Goal: Information Seeking & Learning: Learn about a topic

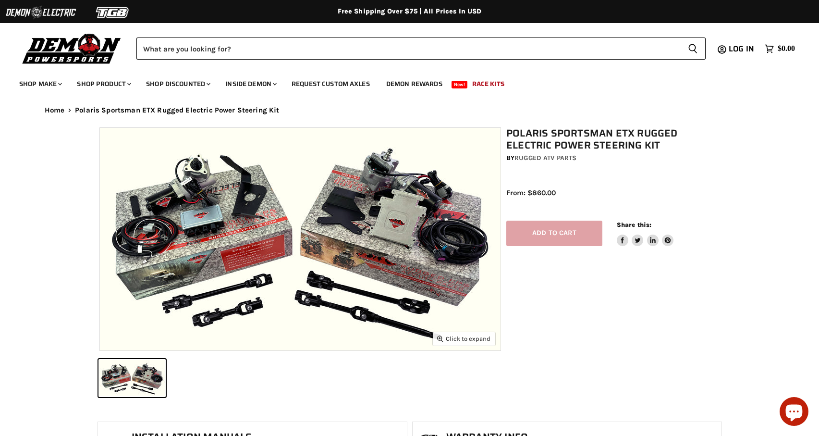
select select "******"
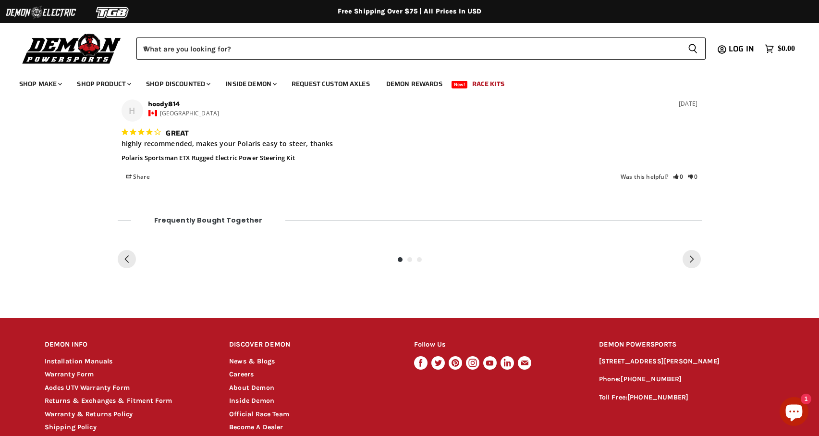
scroll to position [977, 0]
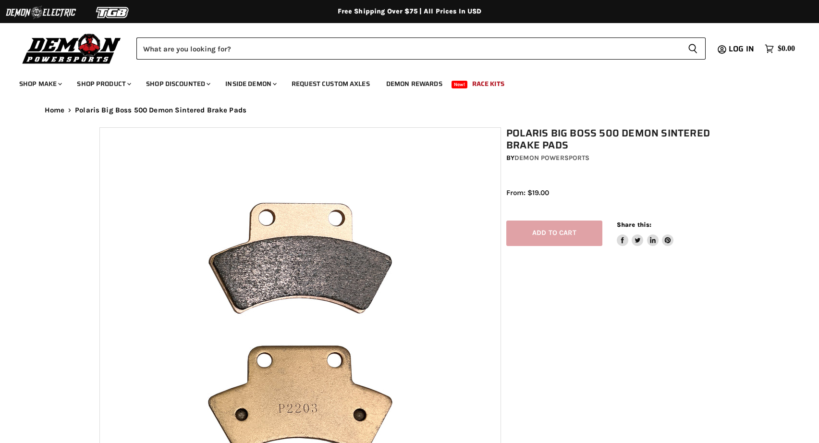
select select "******"
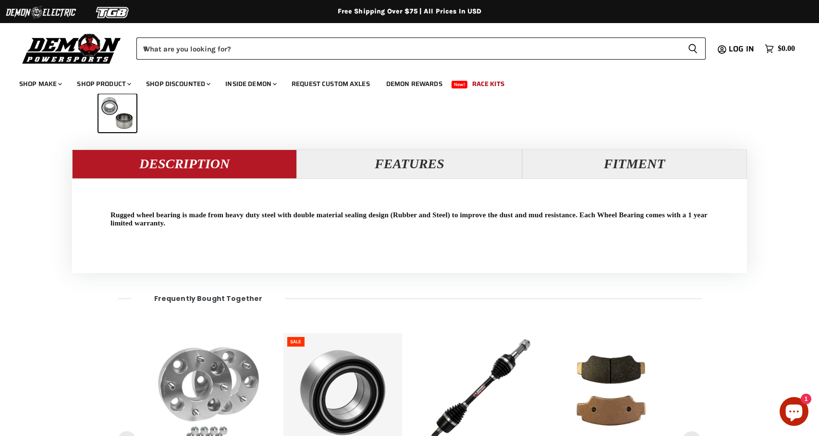
scroll to position [819, 0]
